Goal: Register for event/course

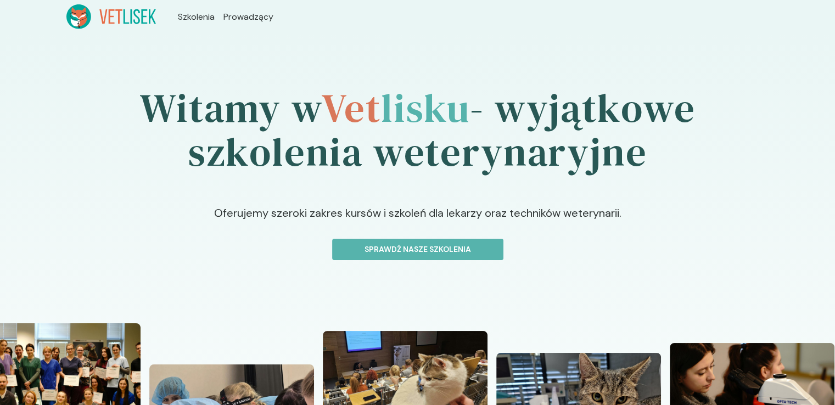
click at [205, 16] on span "Szkolenia" at bounding box center [196, 16] width 37 height 13
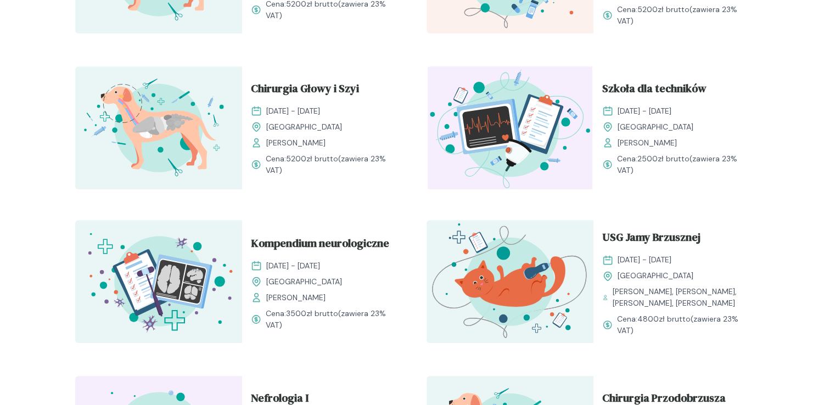
scroll to position [529, 0]
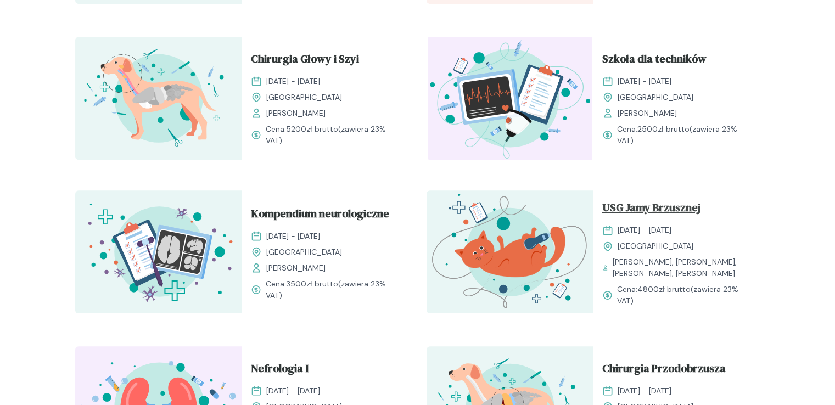
click at [652, 205] on span "USG Jamy Brzusznej" at bounding box center [651, 209] width 98 height 21
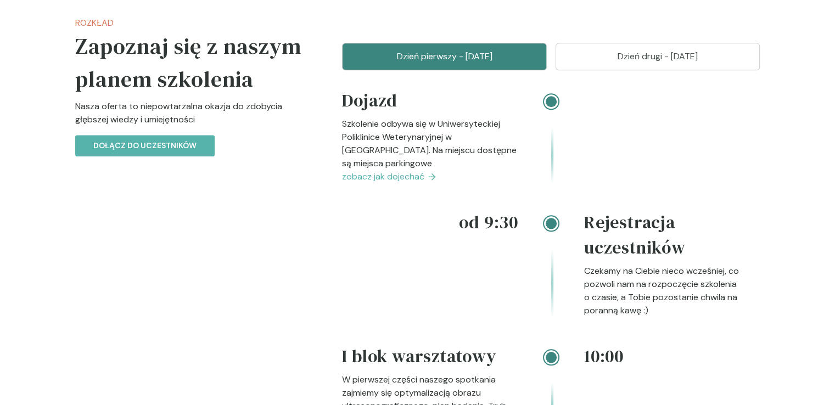
scroll to position [1170, 0]
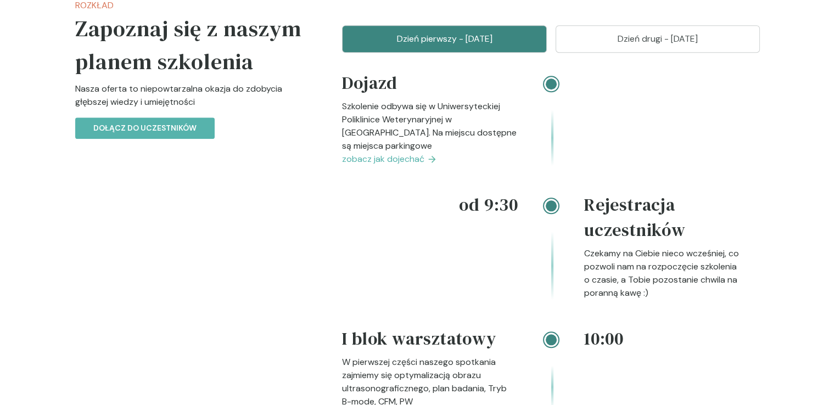
click at [683, 46] on p "Dzień drugi - [DATE]" at bounding box center [657, 38] width 177 height 13
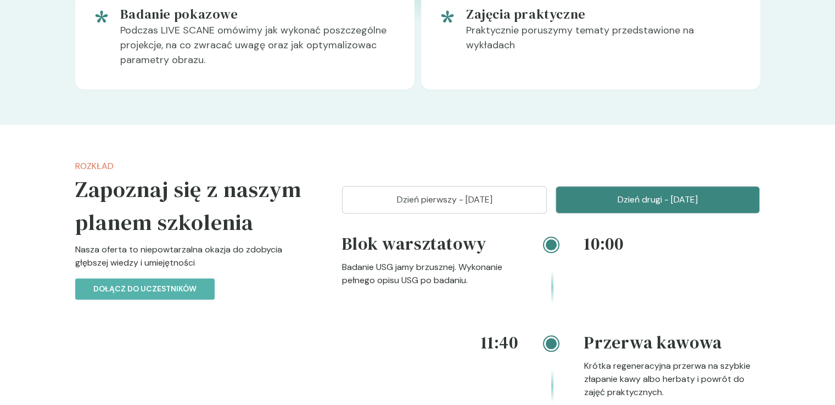
scroll to position [1079, 0]
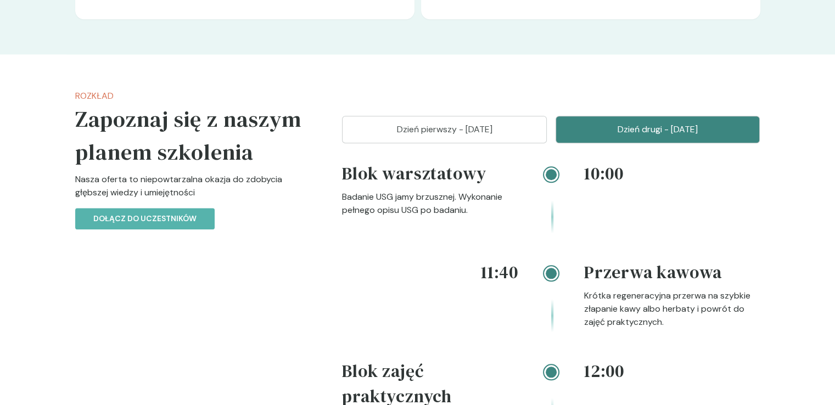
click at [516, 143] on button "Dzień pierwszy - [DATE]" at bounding box center [444, 129] width 205 height 27
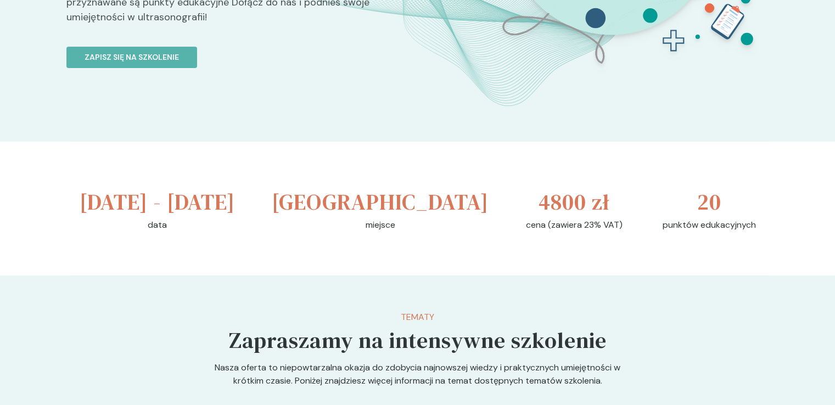
scroll to position [0, 0]
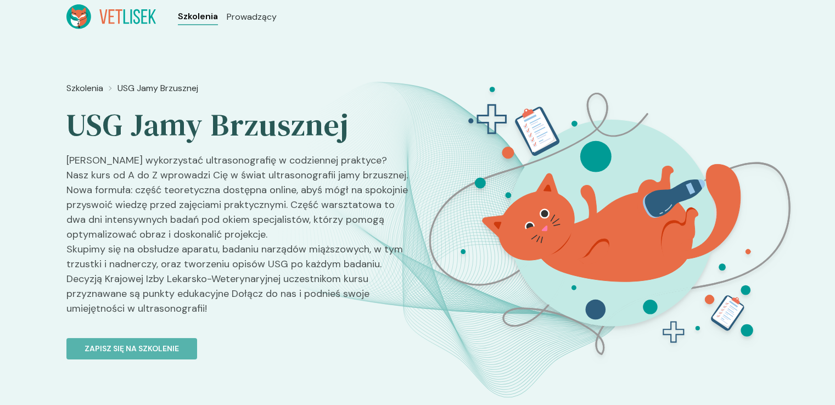
click at [193, 16] on span "Szkolenia" at bounding box center [198, 16] width 40 height 13
click at [188, 17] on span "Szkolenia" at bounding box center [198, 16] width 40 height 13
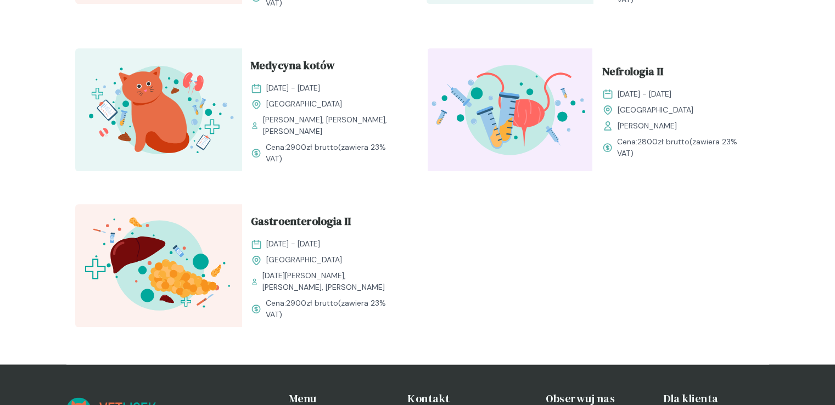
scroll to position [1321, 0]
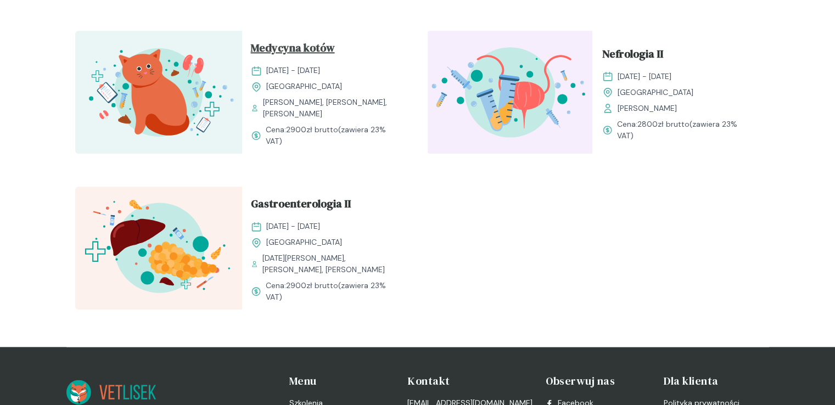
click at [296, 47] on span "Medycyna kotów" at bounding box center [293, 50] width 84 height 21
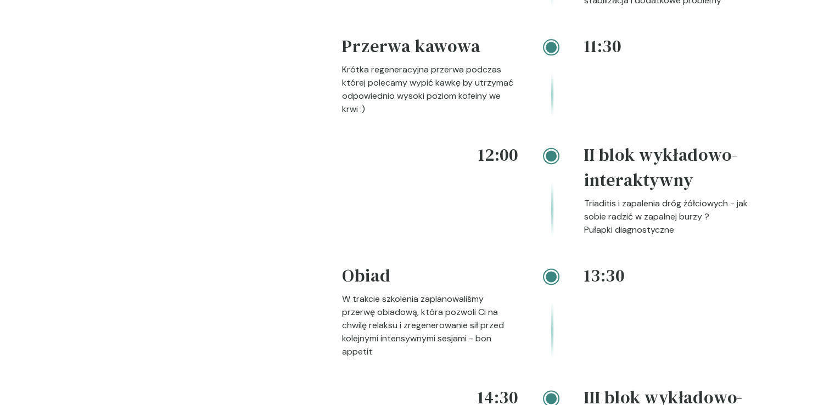
scroll to position [1469, 0]
